Goal: Task Accomplishment & Management: Use online tool/utility

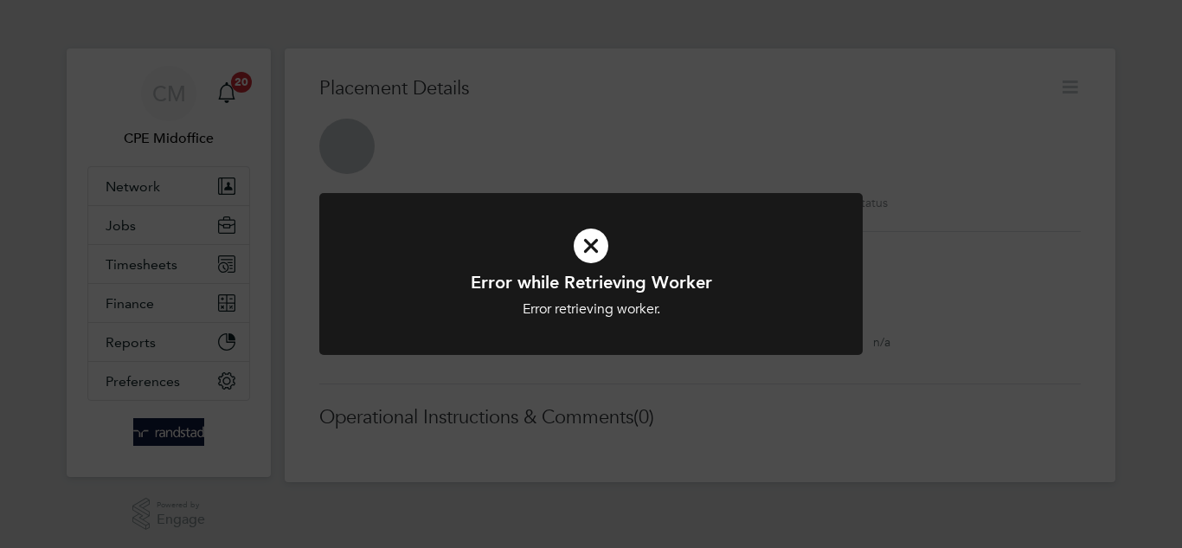
click at [620, 91] on div "Error while Retrieving Worker Error retrieving worker. Cancel Okay" at bounding box center [591, 274] width 1182 height 548
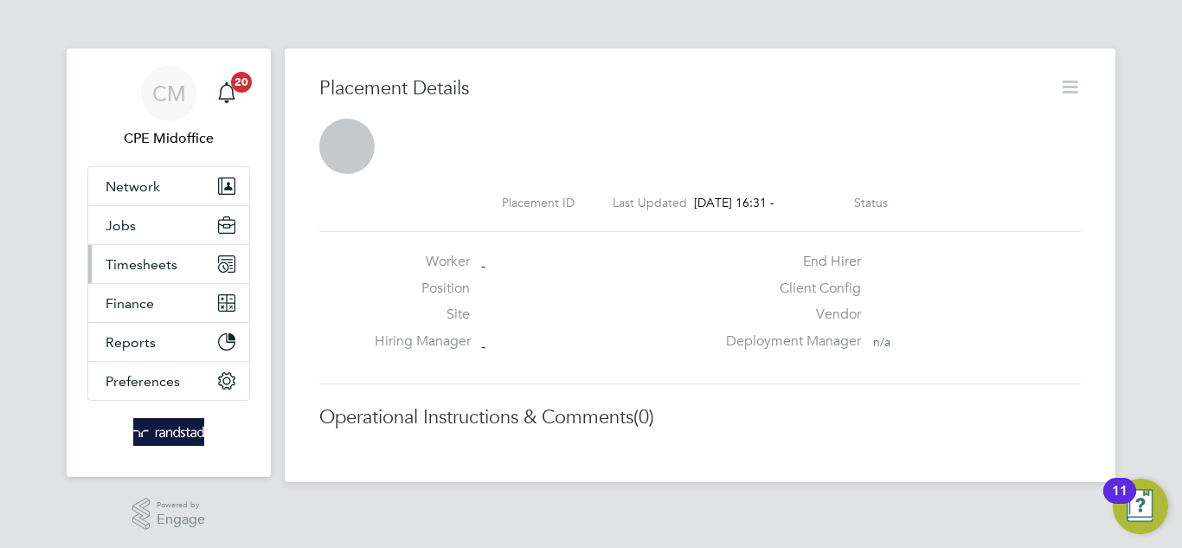
click at [151, 274] on button "Timesheets" at bounding box center [168, 264] width 161 height 38
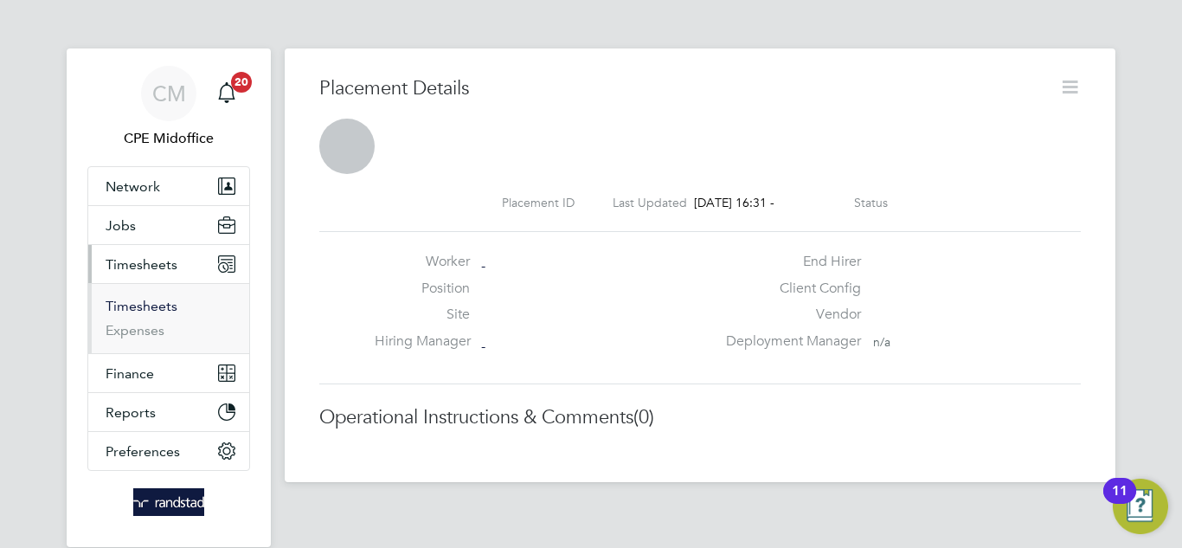
click at [140, 306] on link "Timesheets" at bounding box center [142, 306] width 72 height 16
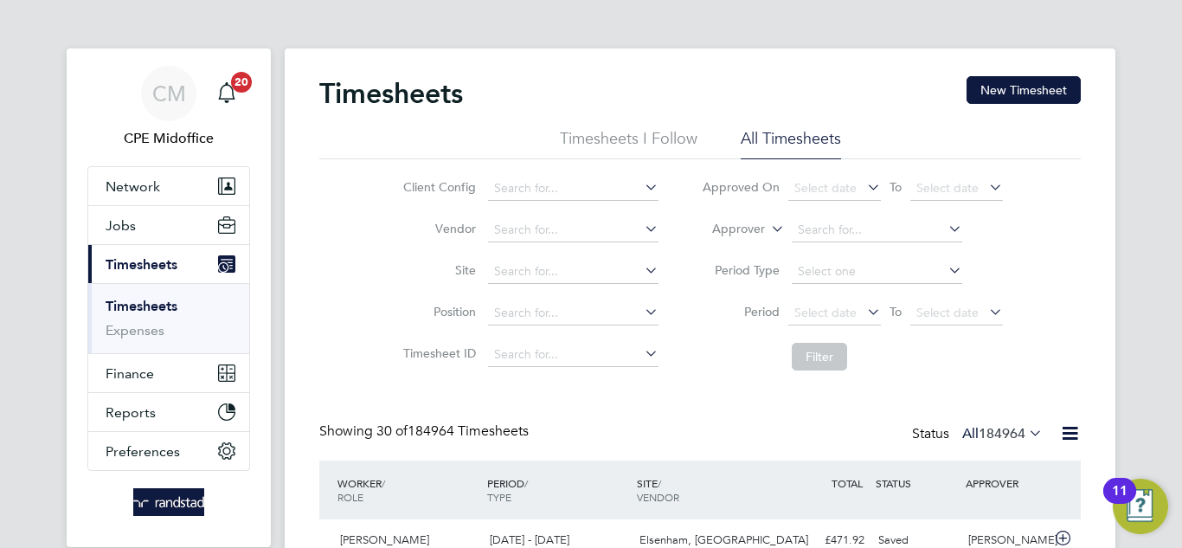
scroll to position [9, 9]
click at [827, 192] on span "Select date" at bounding box center [825, 188] width 62 height 16
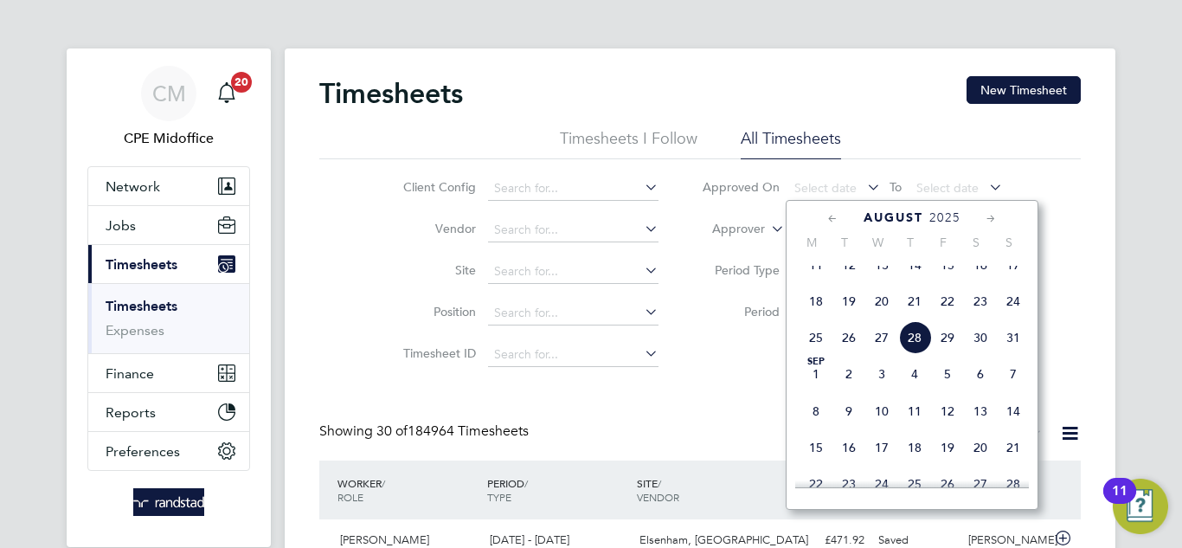
click at [879, 347] on span "27" at bounding box center [881, 337] width 33 height 33
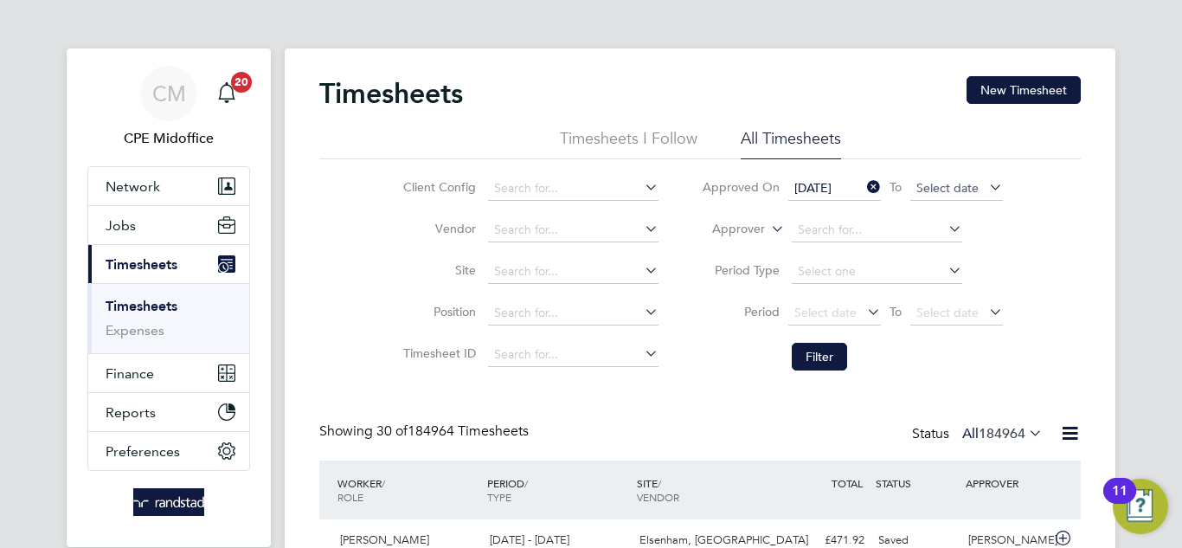
click at [924, 189] on span "Select date" at bounding box center [947, 188] width 62 height 16
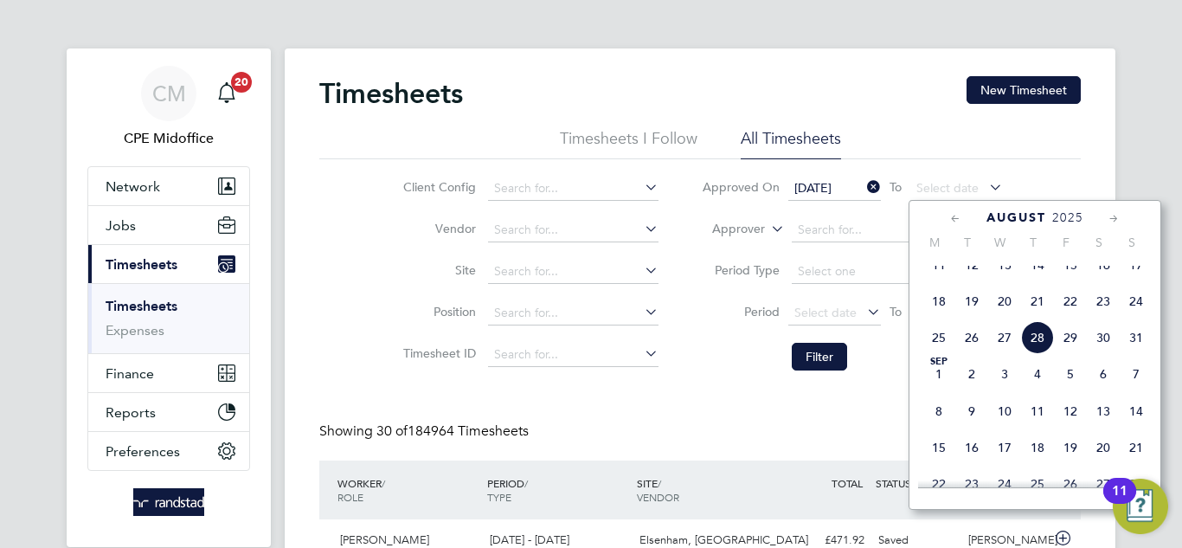
click at [1032, 354] on span "28" at bounding box center [1037, 337] width 33 height 33
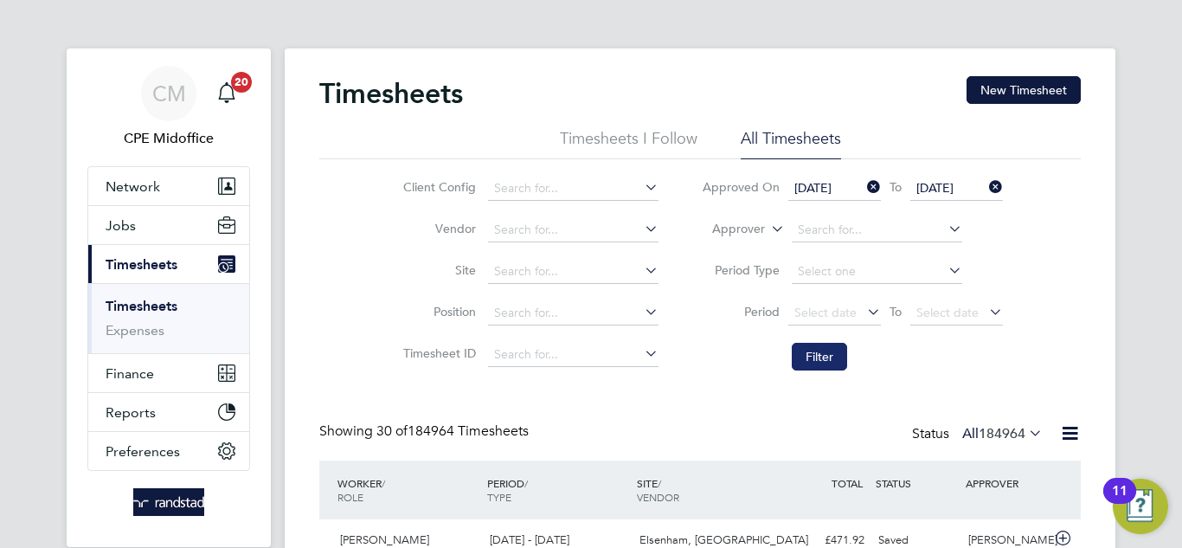
click at [831, 350] on button "Filter" at bounding box center [819, 357] width 55 height 28
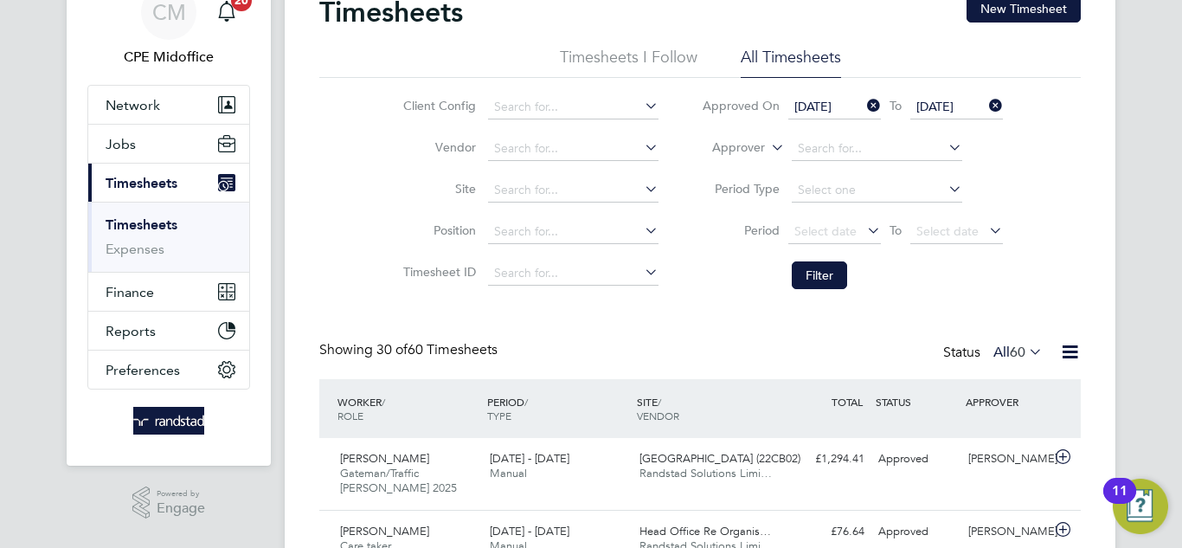
click at [1022, 358] on span "60" at bounding box center [1018, 351] width 16 height 17
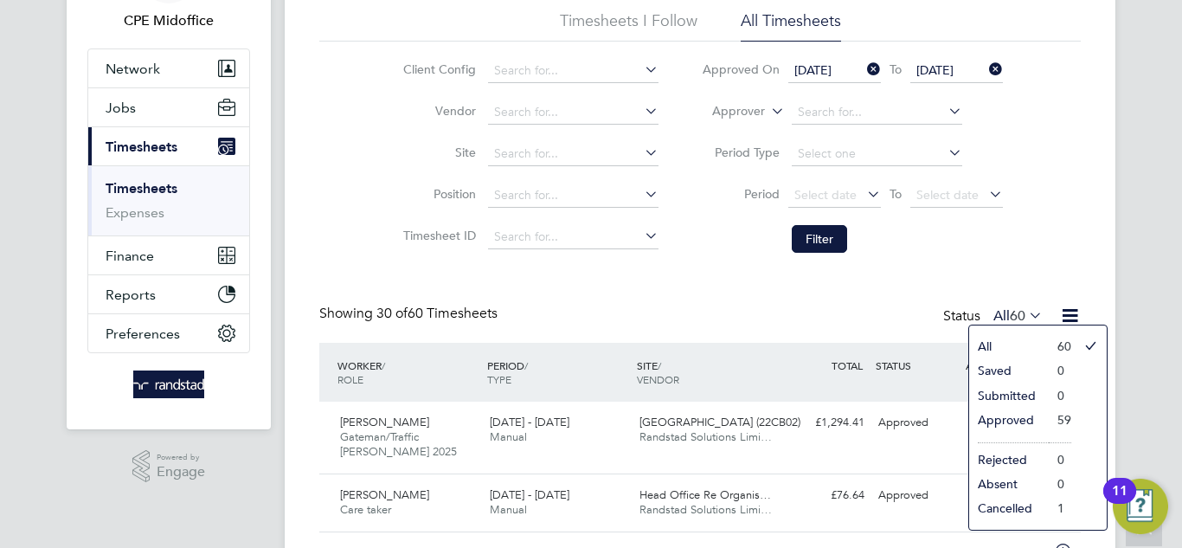
click at [1044, 421] on li "Approved" at bounding box center [1009, 420] width 80 height 24
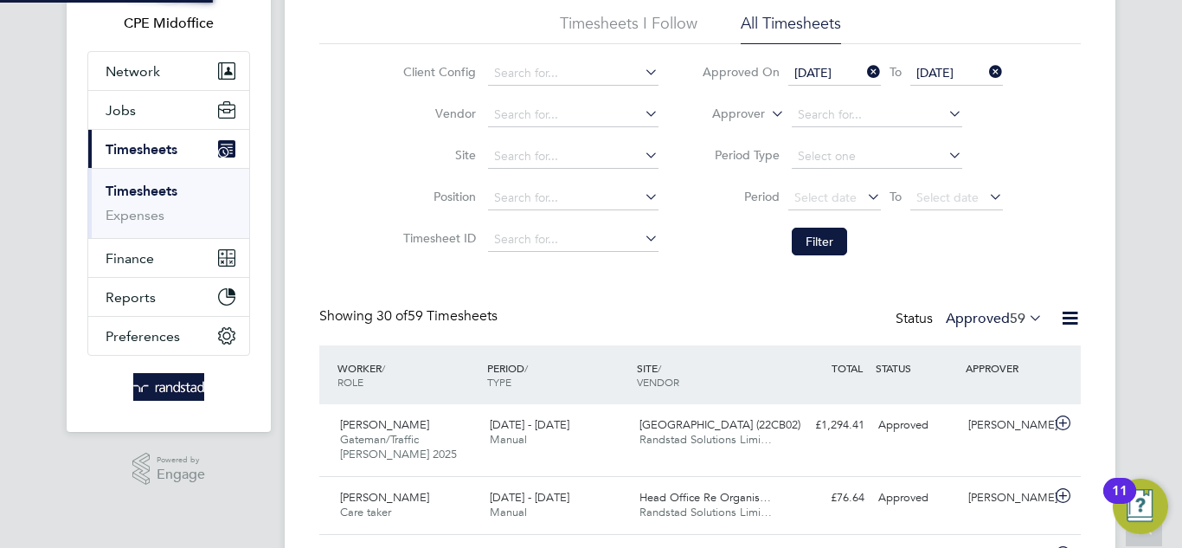
click at [1066, 316] on icon at bounding box center [1070, 318] width 22 height 22
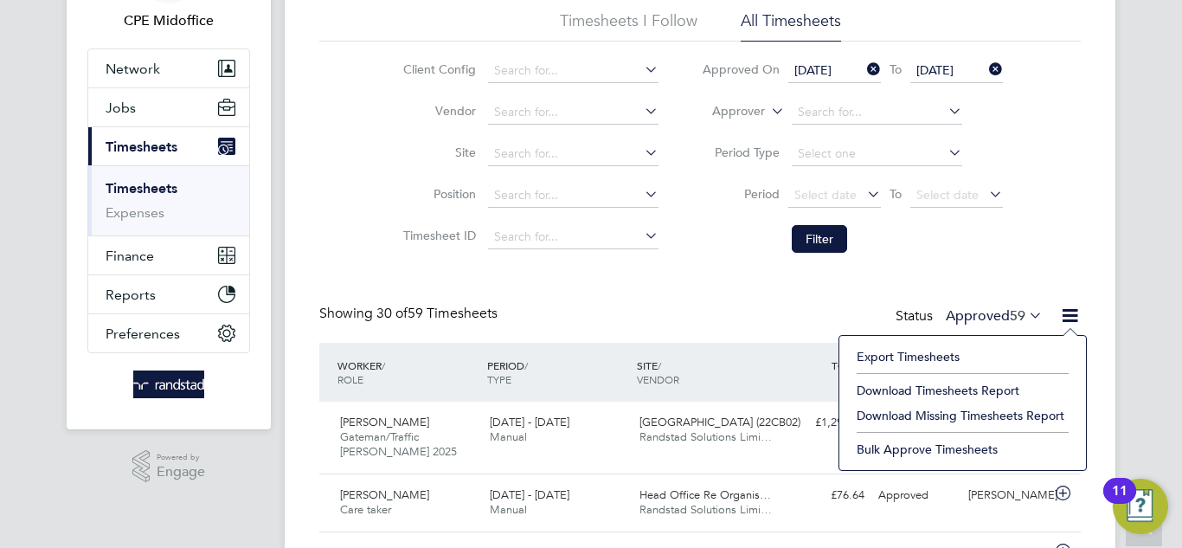
click at [965, 383] on li "Download Timesheets Report" at bounding box center [962, 390] width 229 height 24
